Goal: Task Accomplishment & Management: Complete application form

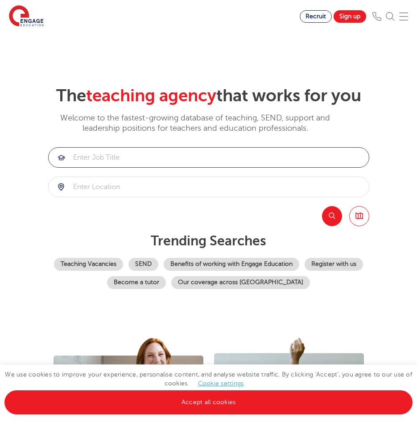
click at [194, 165] on input "search" at bounding box center [209, 158] width 320 height 20
click at [360, 14] on link "Sign up" at bounding box center [350, 16] width 33 height 12
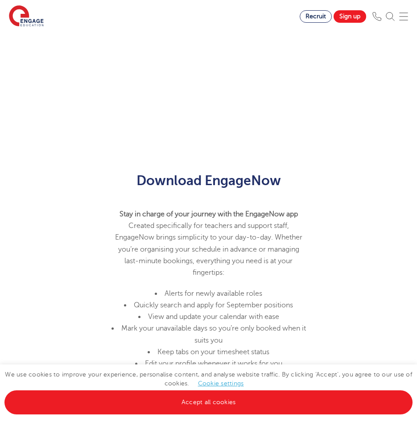
scroll to position [758, 0]
